Goal: Navigation & Orientation: Find specific page/section

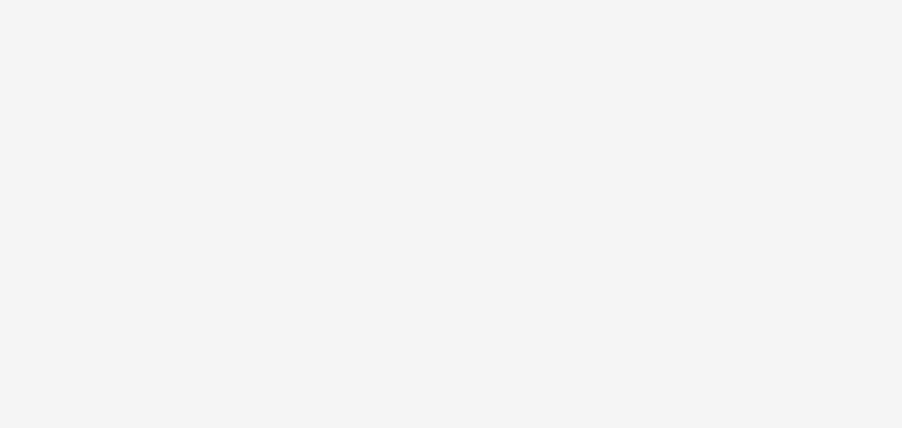
select select "f42c2087-8482-4af0-9099-e05519206007"
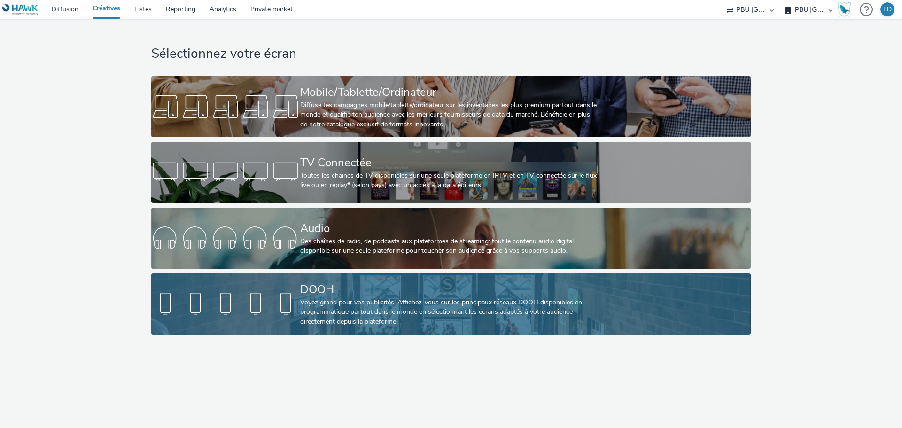
click at [252, 297] on div at bounding box center [225, 304] width 149 height 30
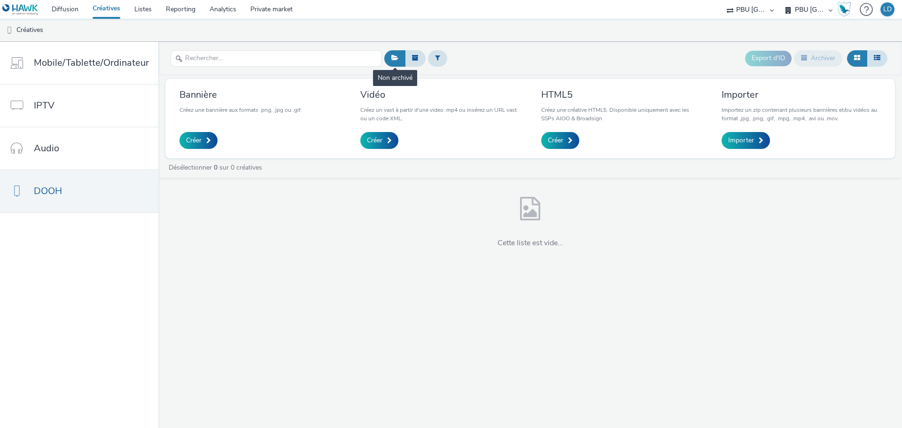
click at [398, 60] on button at bounding box center [394, 58] width 21 height 16
click at [198, 136] on span "Créer" at bounding box center [193, 140] width 15 height 9
click at [373, 144] on span "Créer" at bounding box center [374, 140] width 15 height 9
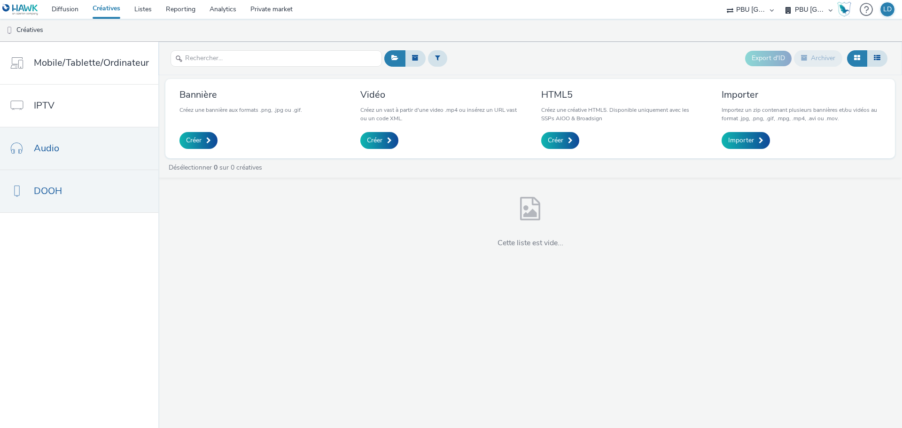
click at [86, 155] on link "Audio" at bounding box center [79, 148] width 158 height 42
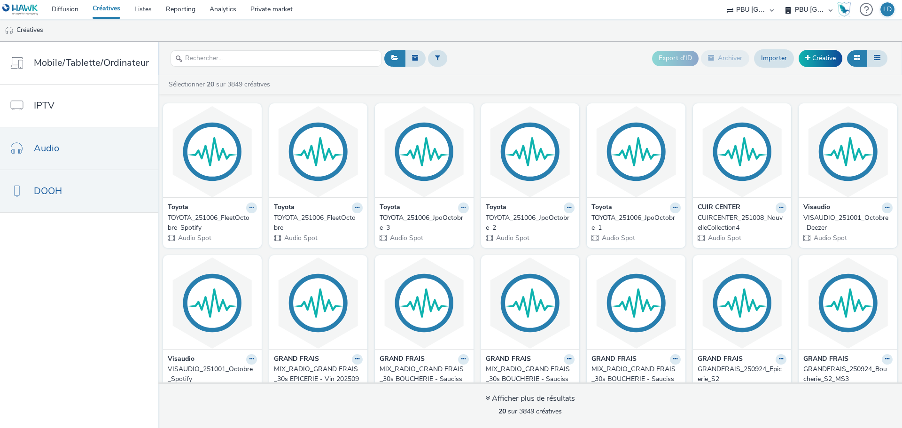
click at [74, 195] on link "DOOH" at bounding box center [79, 191] width 158 height 42
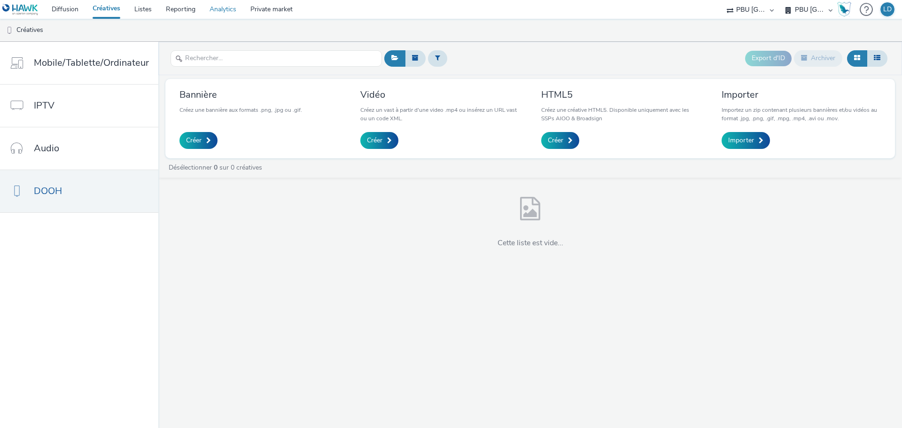
click at [220, 6] on link "Analytics" at bounding box center [222, 9] width 41 height 19
